Goal: Communication & Community: Answer question/provide support

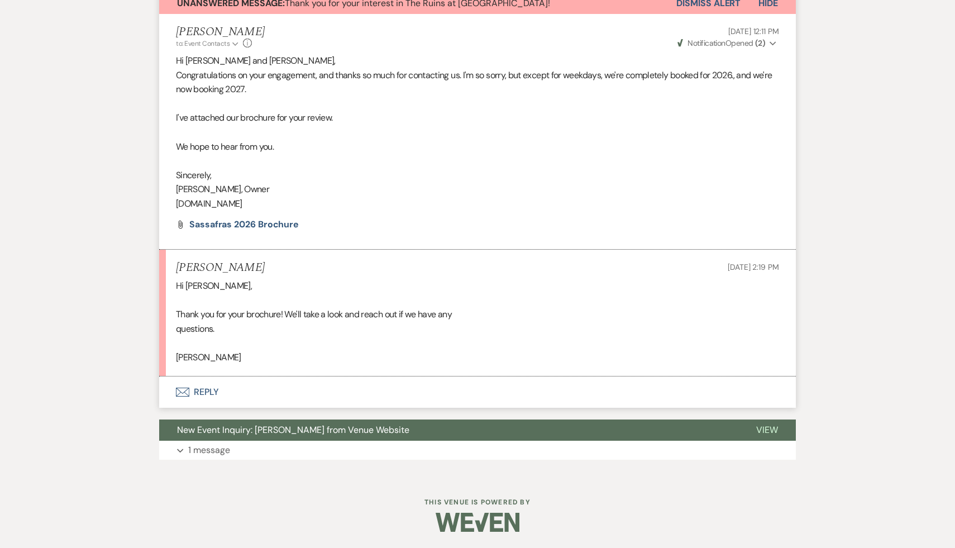
scroll to position [423, 0]
click at [209, 390] on button "Envelope Reply" at bounding box center [477, 391] width 637 height 31
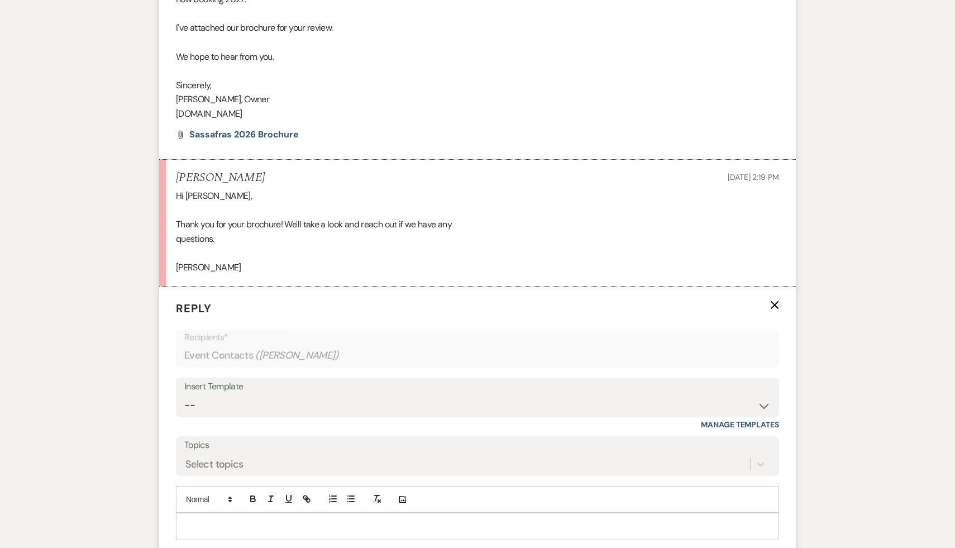
scroll to position [582, 0]
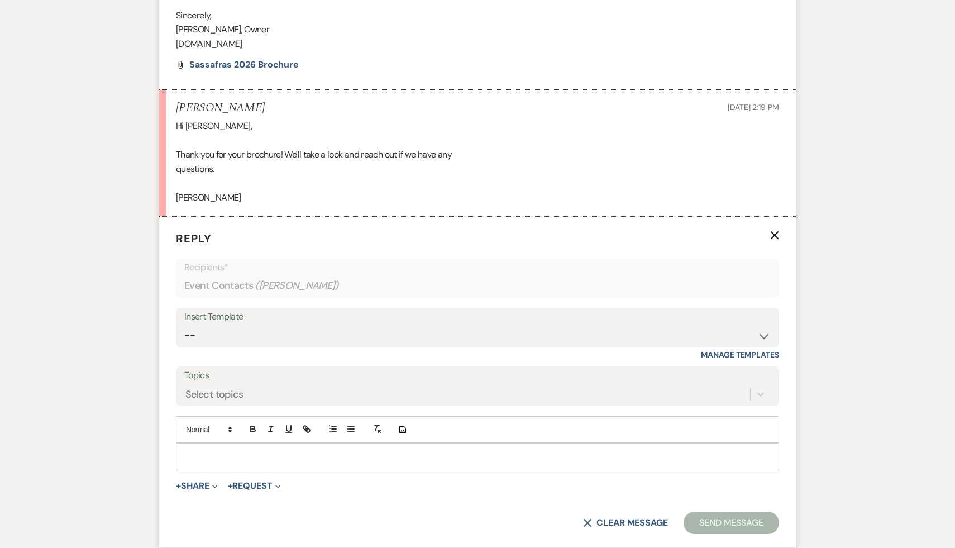
click at [276, 452] on p at bounding box center [477, 456] width 585 height 12
click at [737, 522] on button "Send Message" at bounding box center [731, 523] width 95 height 22
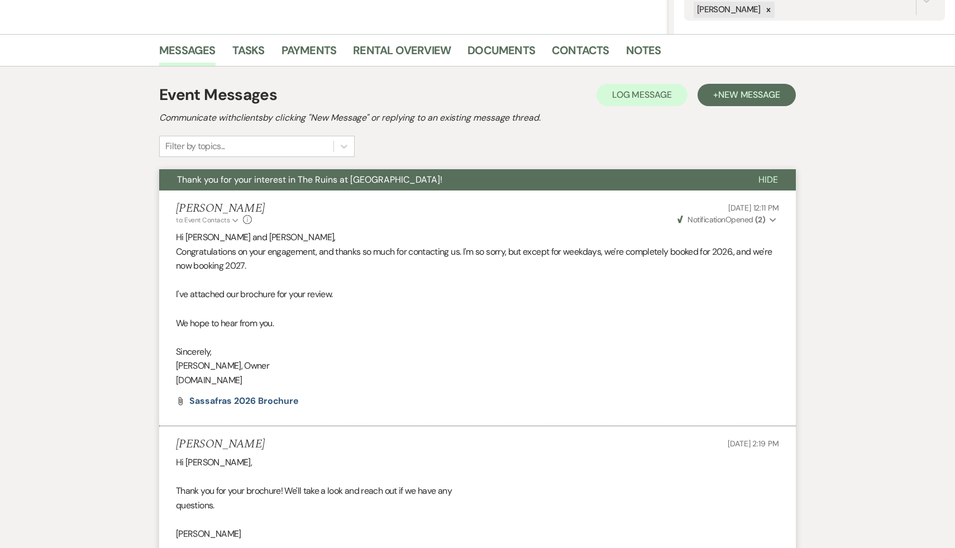
scroll to position [0, 0]
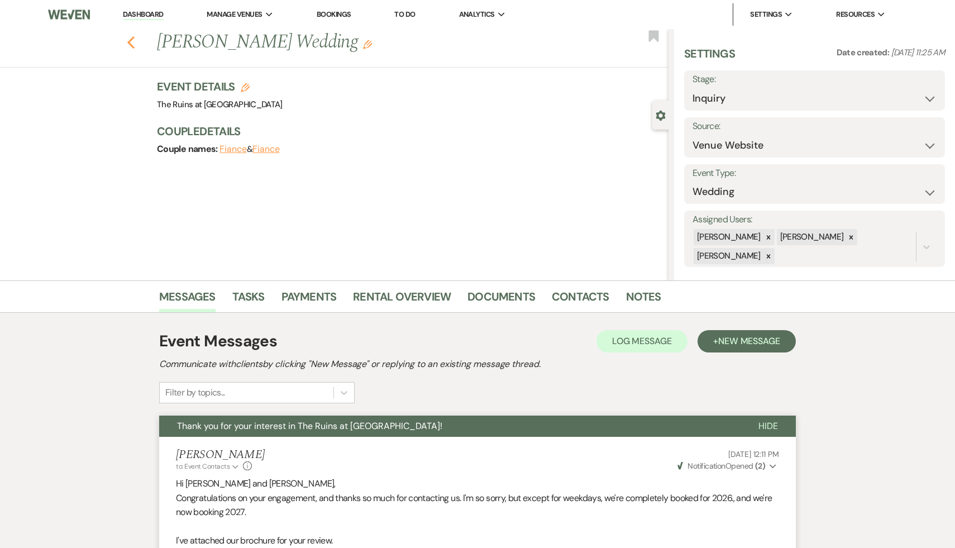
click at [128, 37] on icon "Previous" at bounding box center [131, 42] width 8 height 13
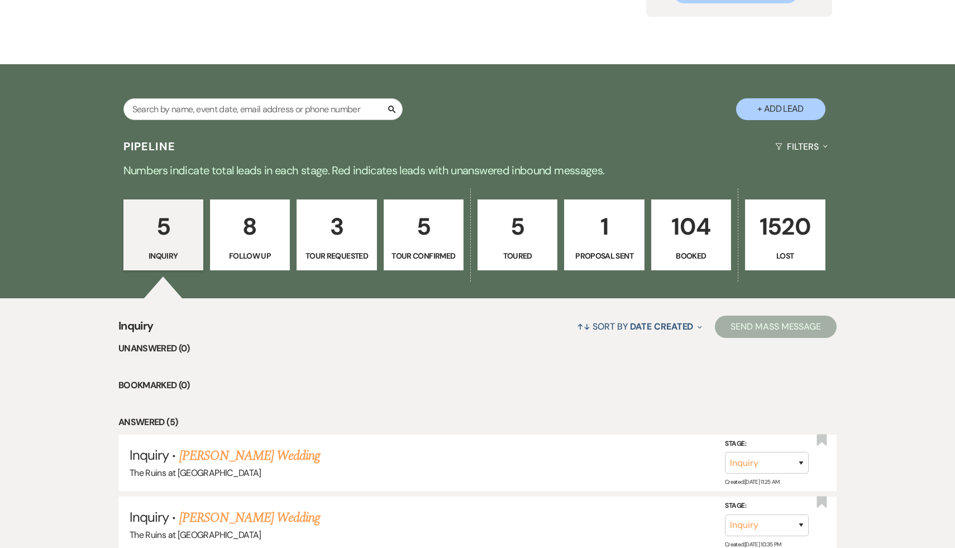
scroll to position [137, 0]
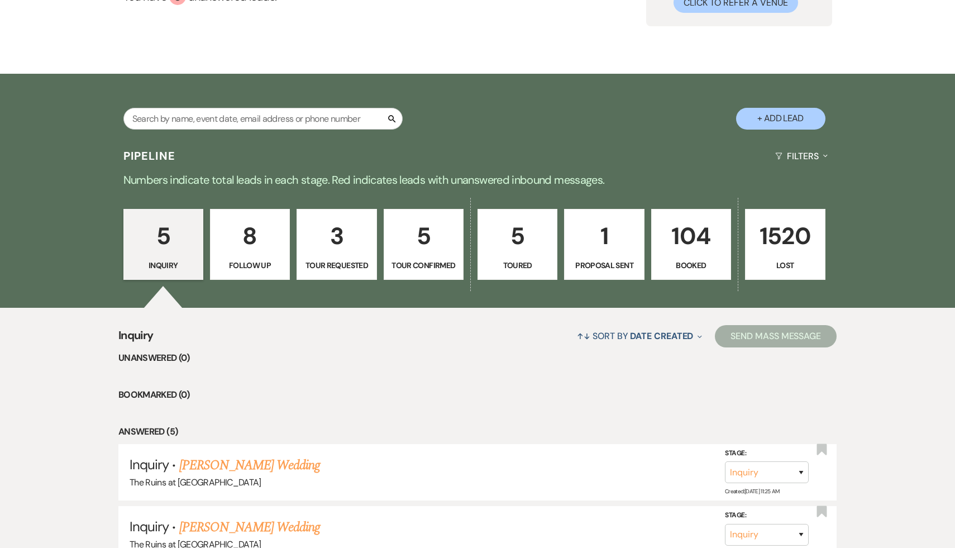
click at [356, 262] on p "Tour Requested" at bounding box center [336, 265] width 65 height 12
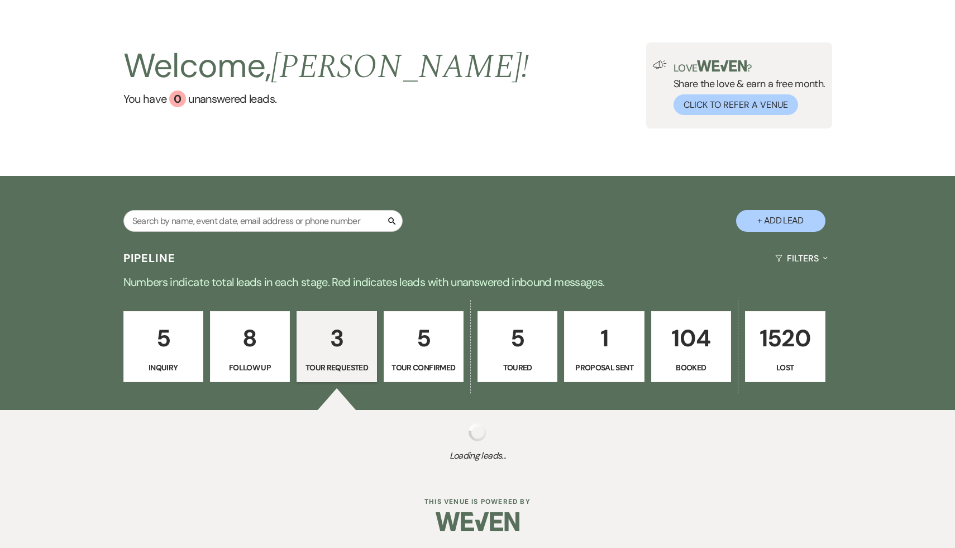
scroll to position [137, 0]
select select "2"
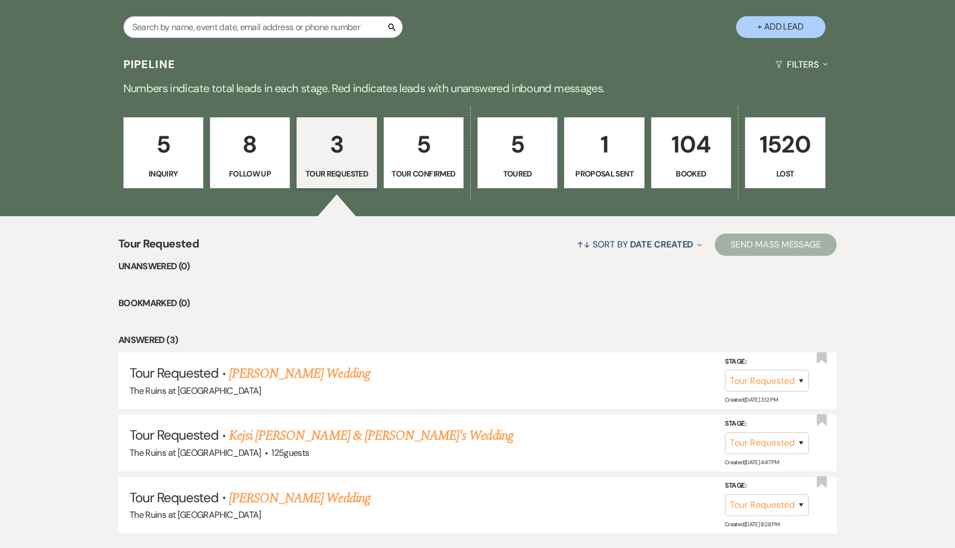
scroll to position [243, 0]
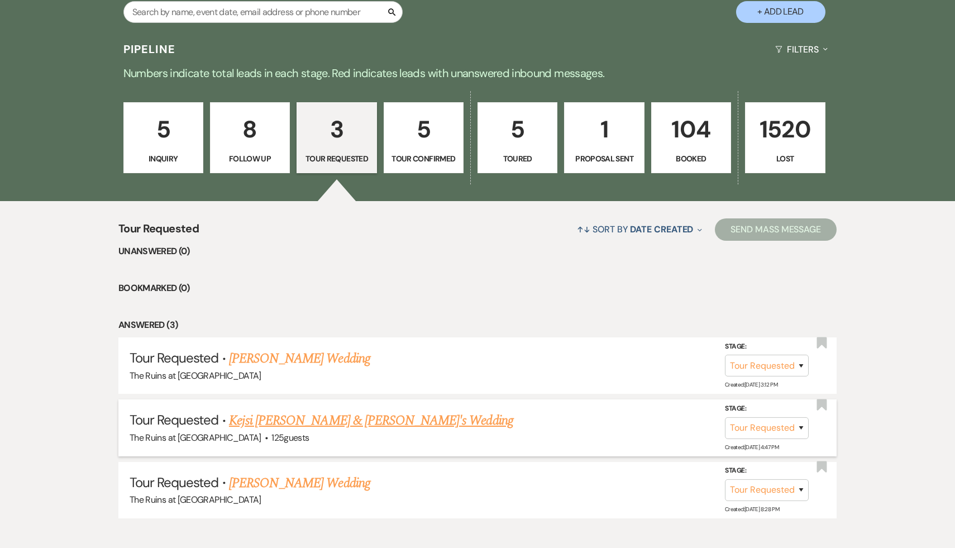
click at [334, 416] on link "Kejsi [PERSON_NAME] & [PERSON_NAME]'s Wedding" at bounding box center [371, 420] width 284 height 20
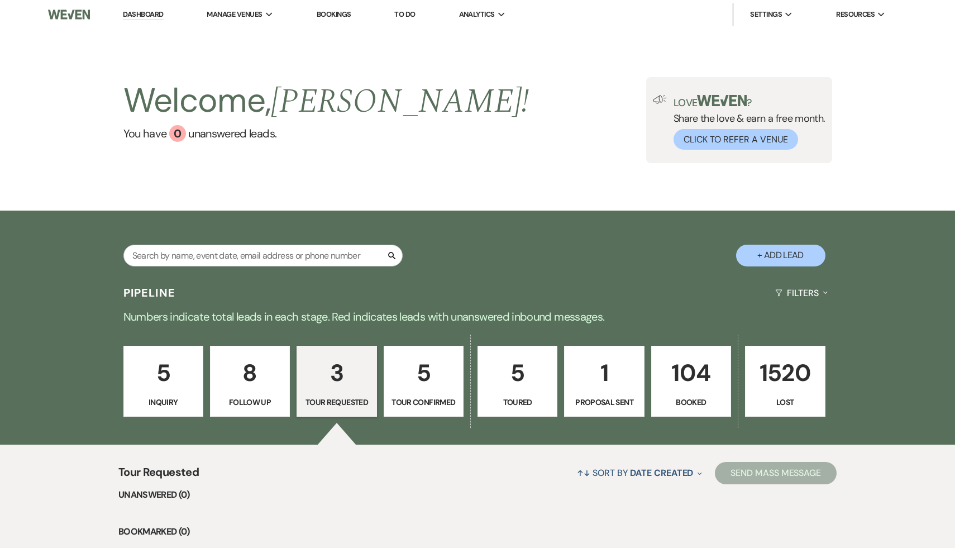
select select "2"
select select "6"
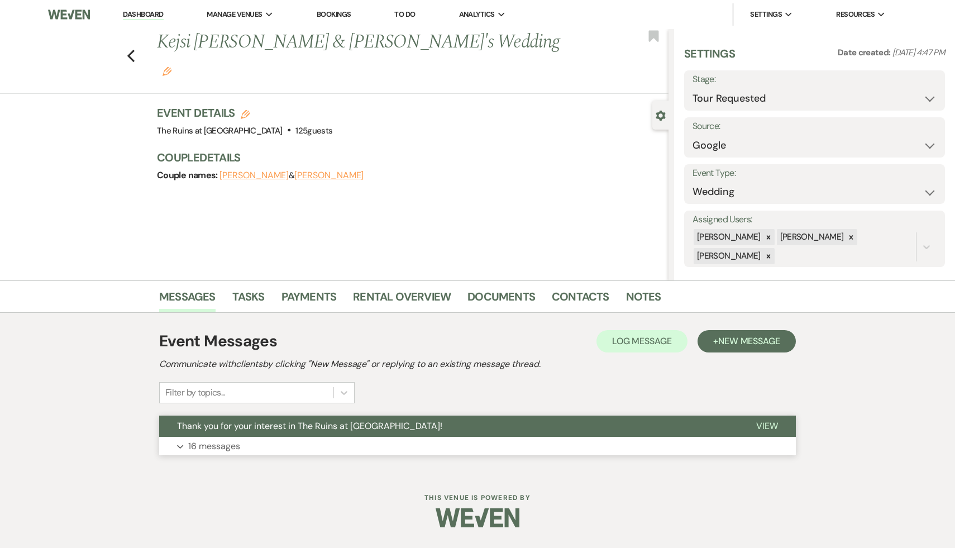
click at [333, 429] on span "Thank you for your interest in The Ruins at [GEOGRAPHIC_DATA]!" at bounding box center [309, 426] width 265 height 12
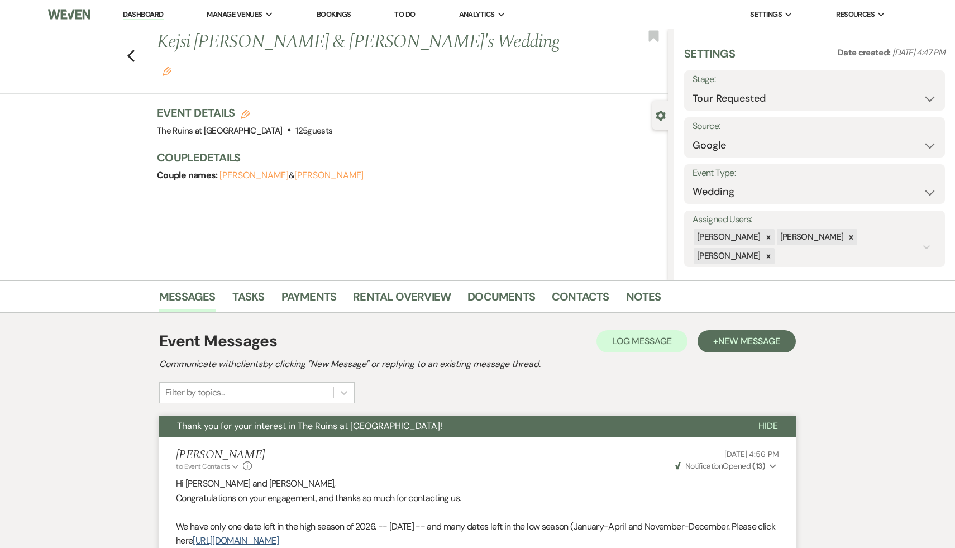
click at [139, 13] on link "Dashboard" at bounding box center [143, 14] width 40 height 11
